Goal: Entertainment & Leisure: Consume media (video, audio)

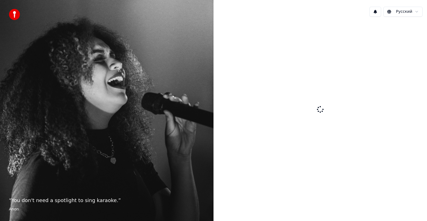
click at [368, 63] on div at bounding box center [321, 109] width 214 height 177
click at [312, 72] on div at bounding box center [321, 109] width 214 height 177
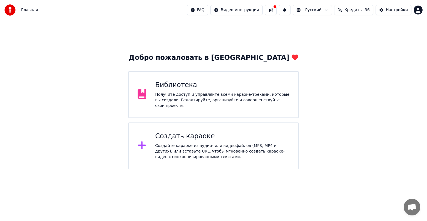
click at [245, 103] on div "Получите доступ и управляйте всеми караоке-треками, которые вы создали. Редакти…" at bounding box center [222, 100] width 134 height 17
